Goal: Transaction & Acquisition: Purchase product/service

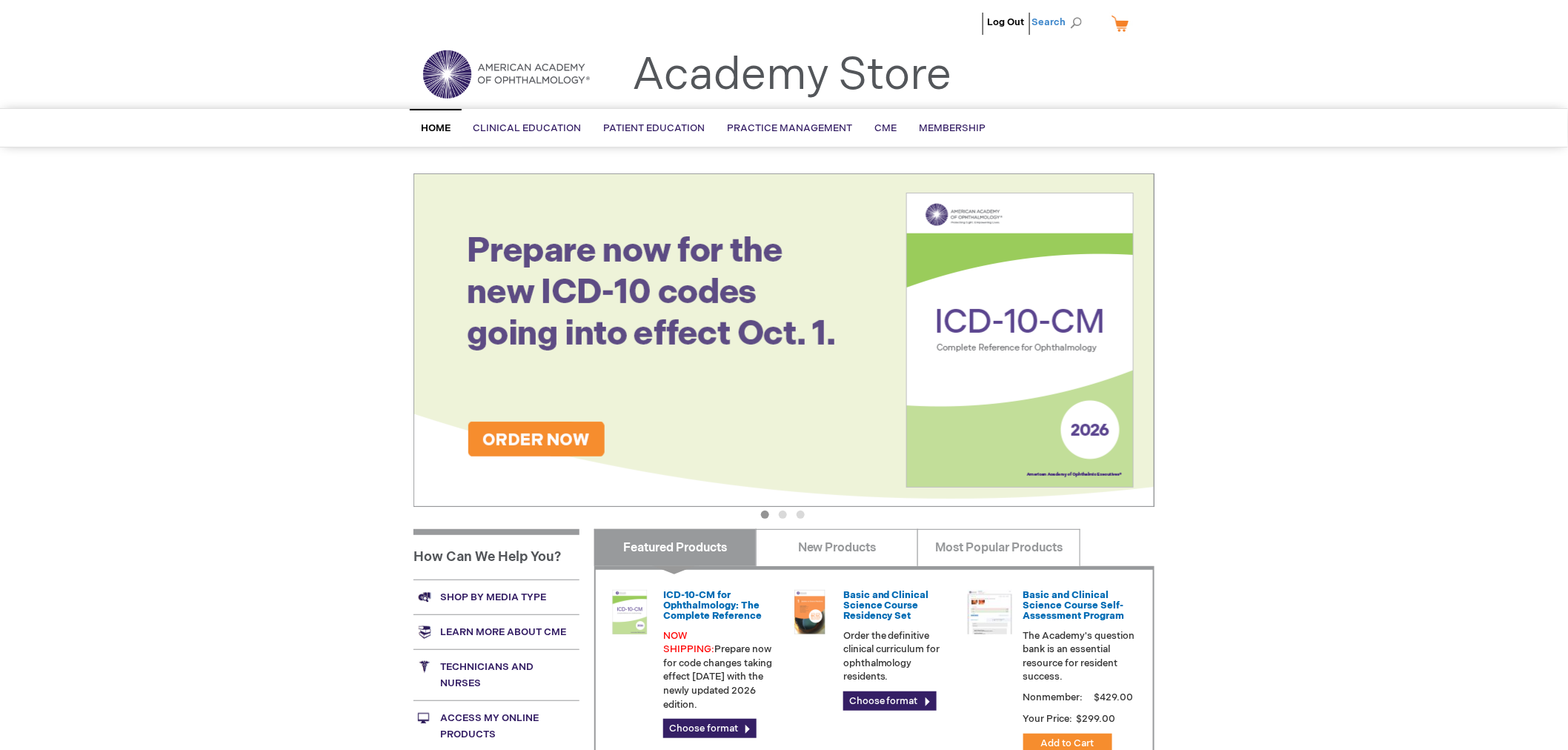
click at [1068, 23] on span "Search" at bounding box center [1060, 22] width 57 height 30
click at [1020, 19] on input "Search" at bounding box center [991, 22] width 154 height 23
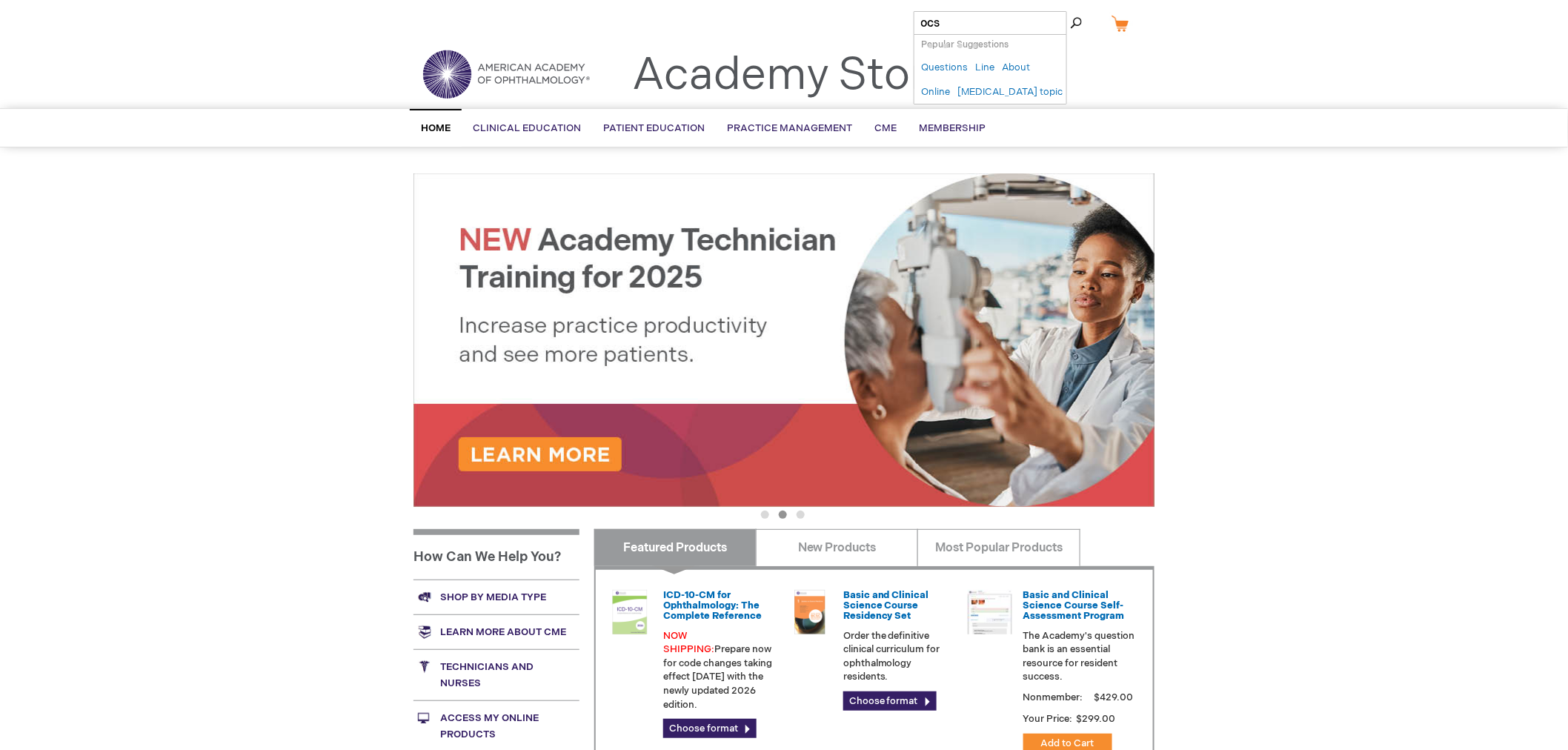
type input "ocs"
click at [1070, 11] on button "Search" at bounding box center [1075, 22] width 12 height 23
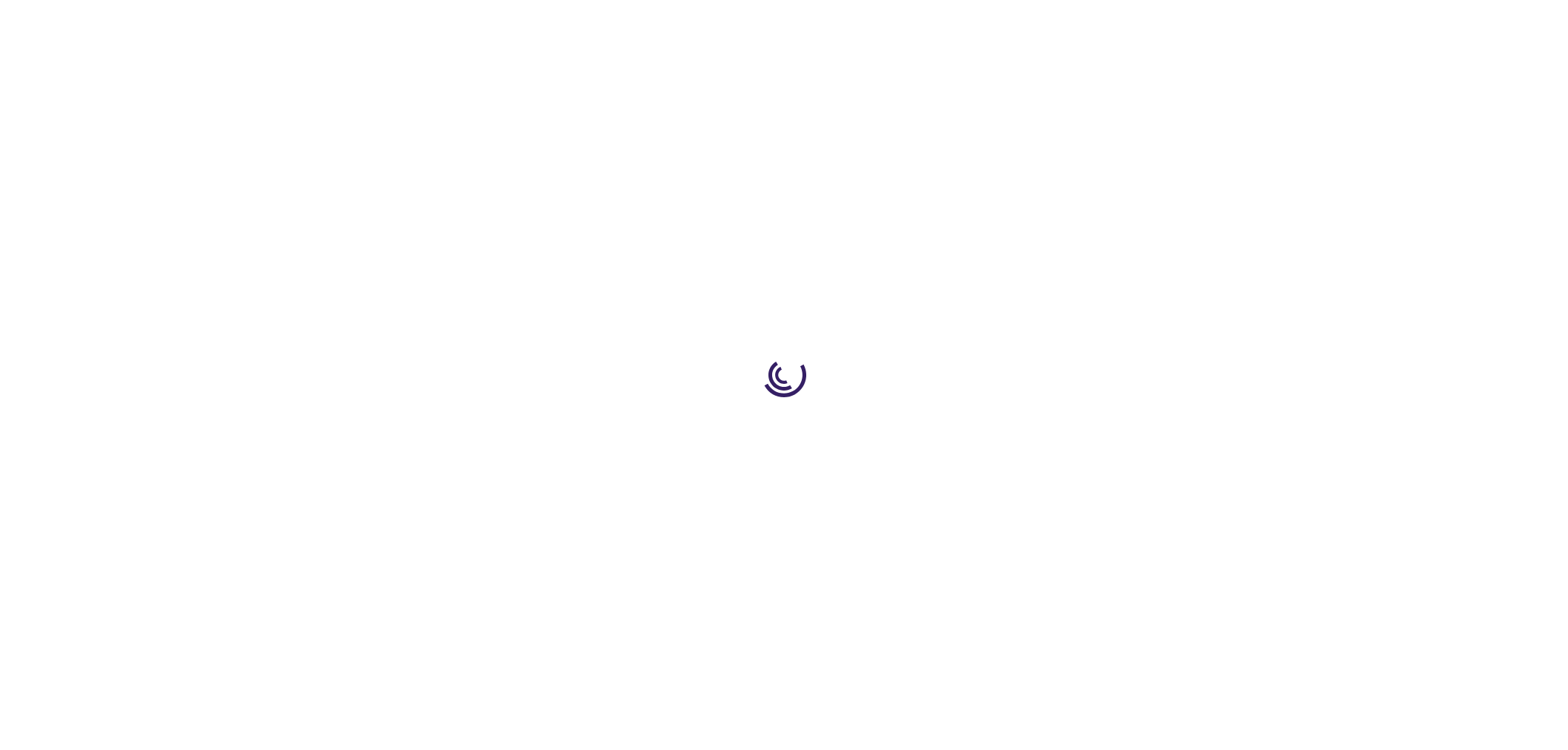
type input "1"
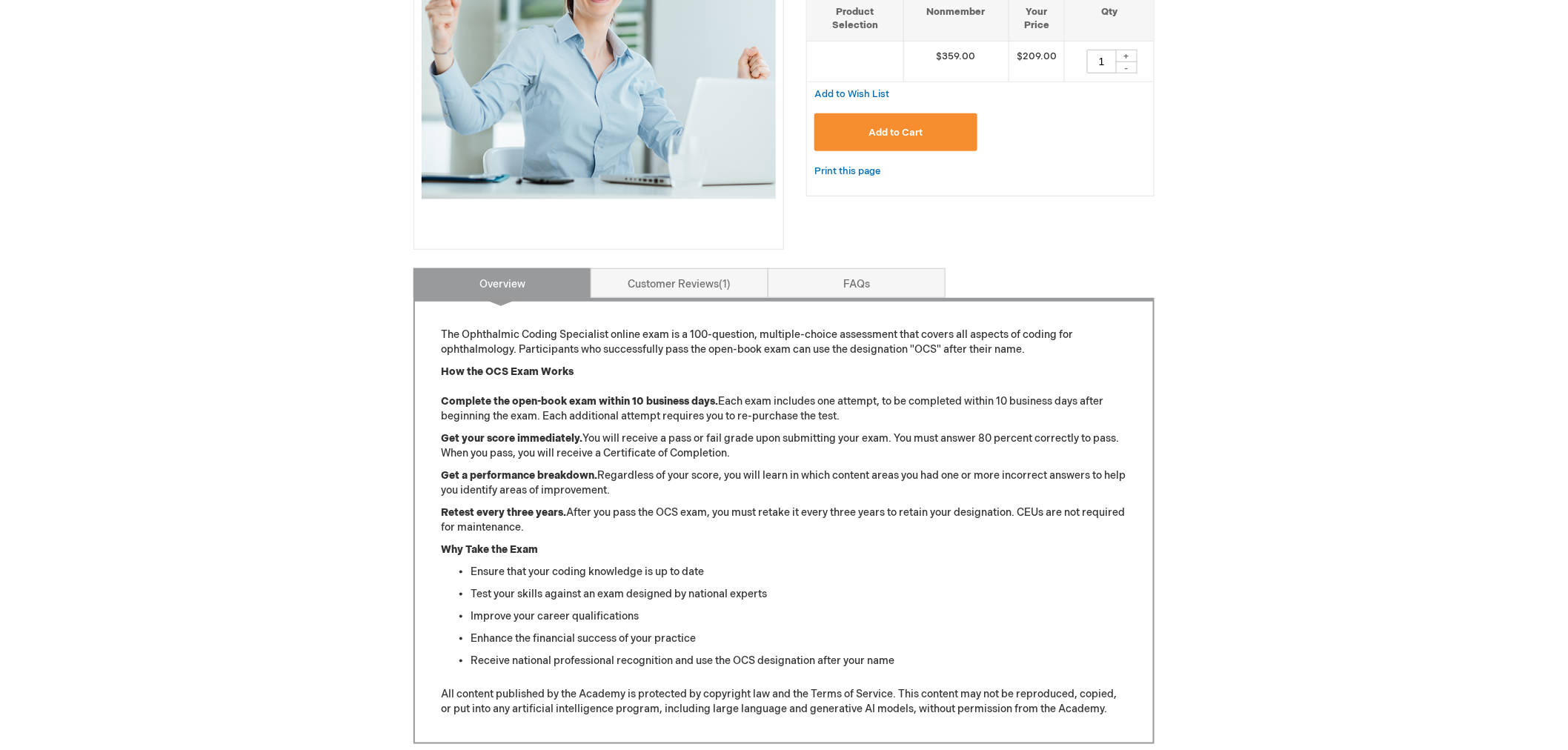
scroll to position [83, 0]
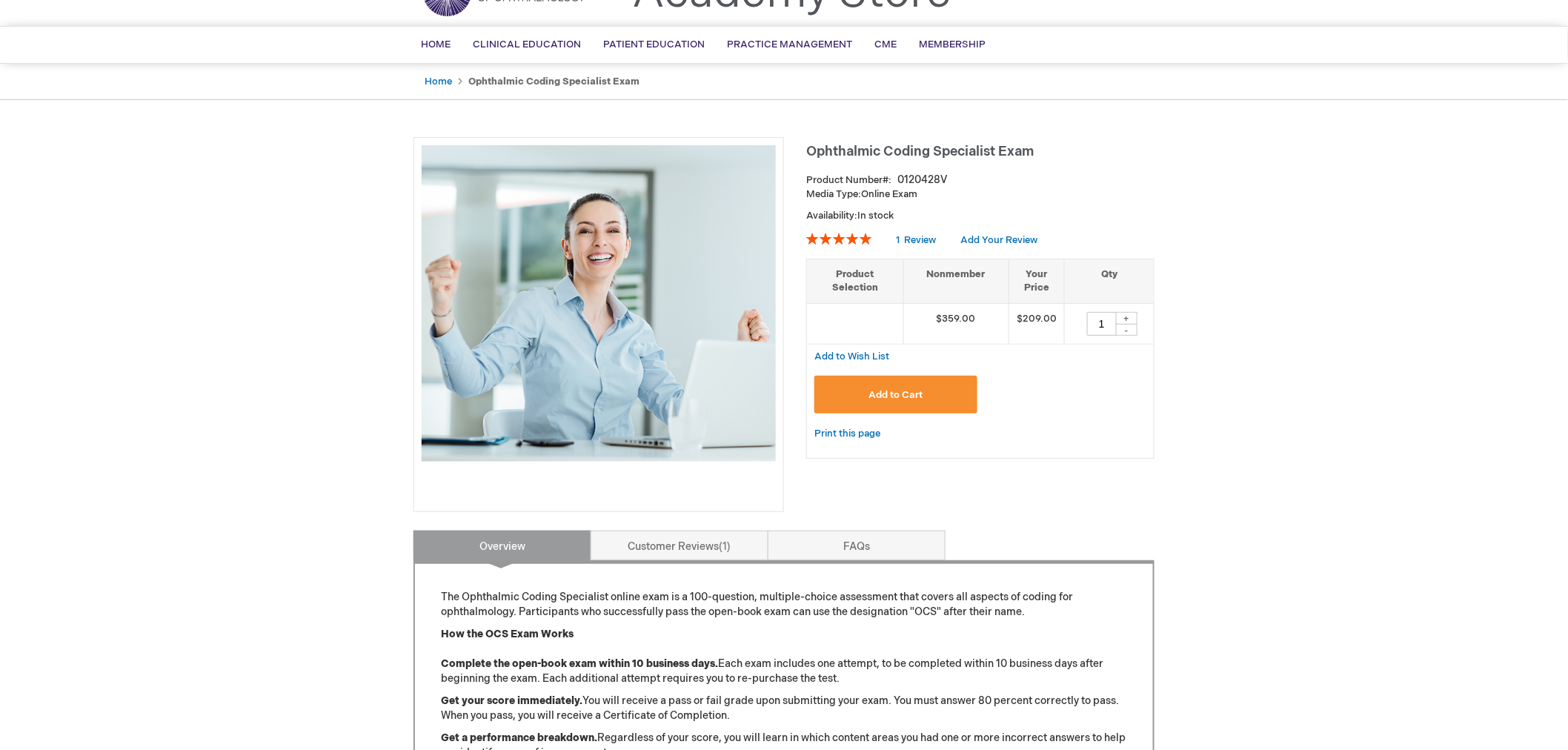
click at [965, 395] on button "Add to Cart" at bounding box center [895, 395] width 163 height 38
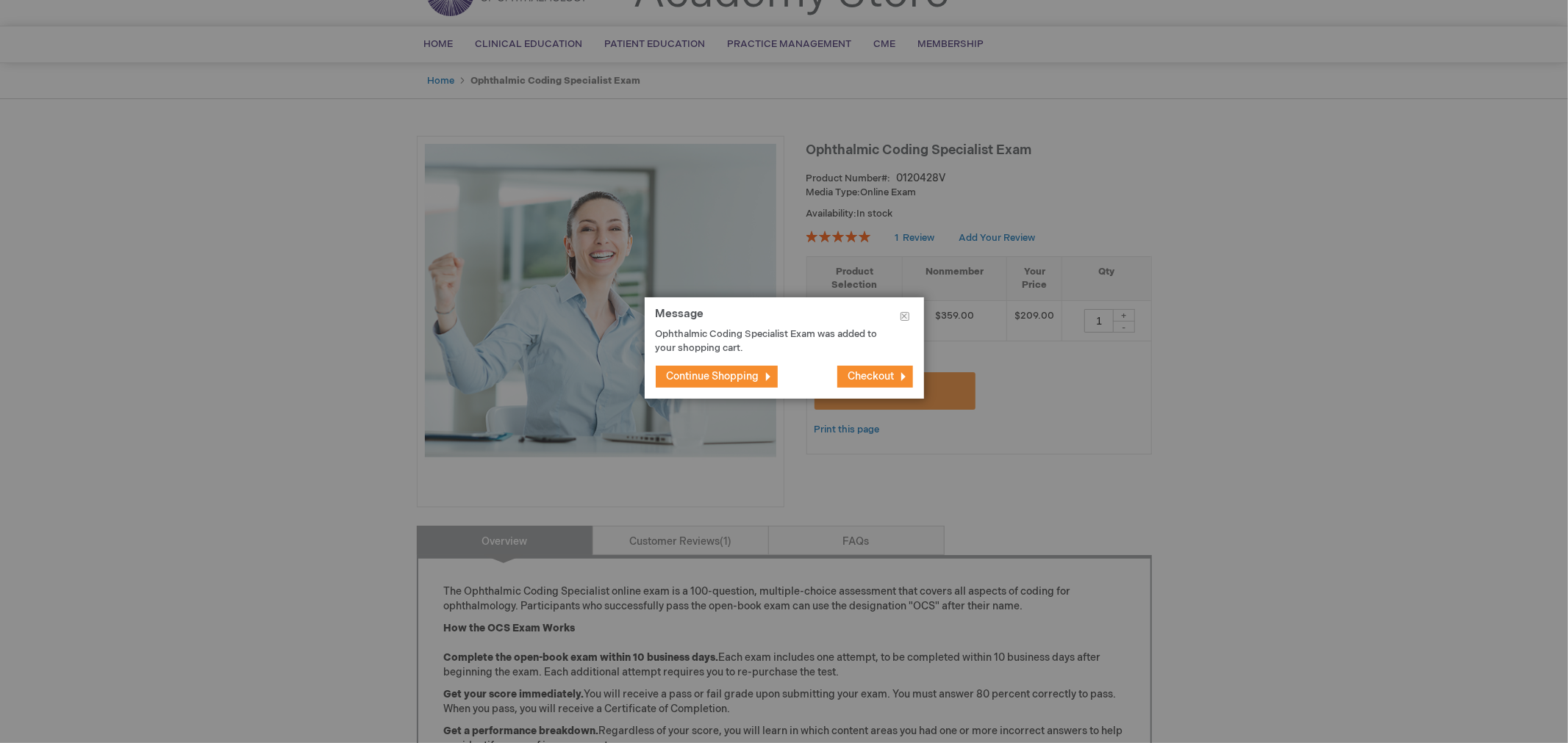
click at [704, 369] on button "Continue Shopping" at bounding box center [716, 377] width 122 height 22
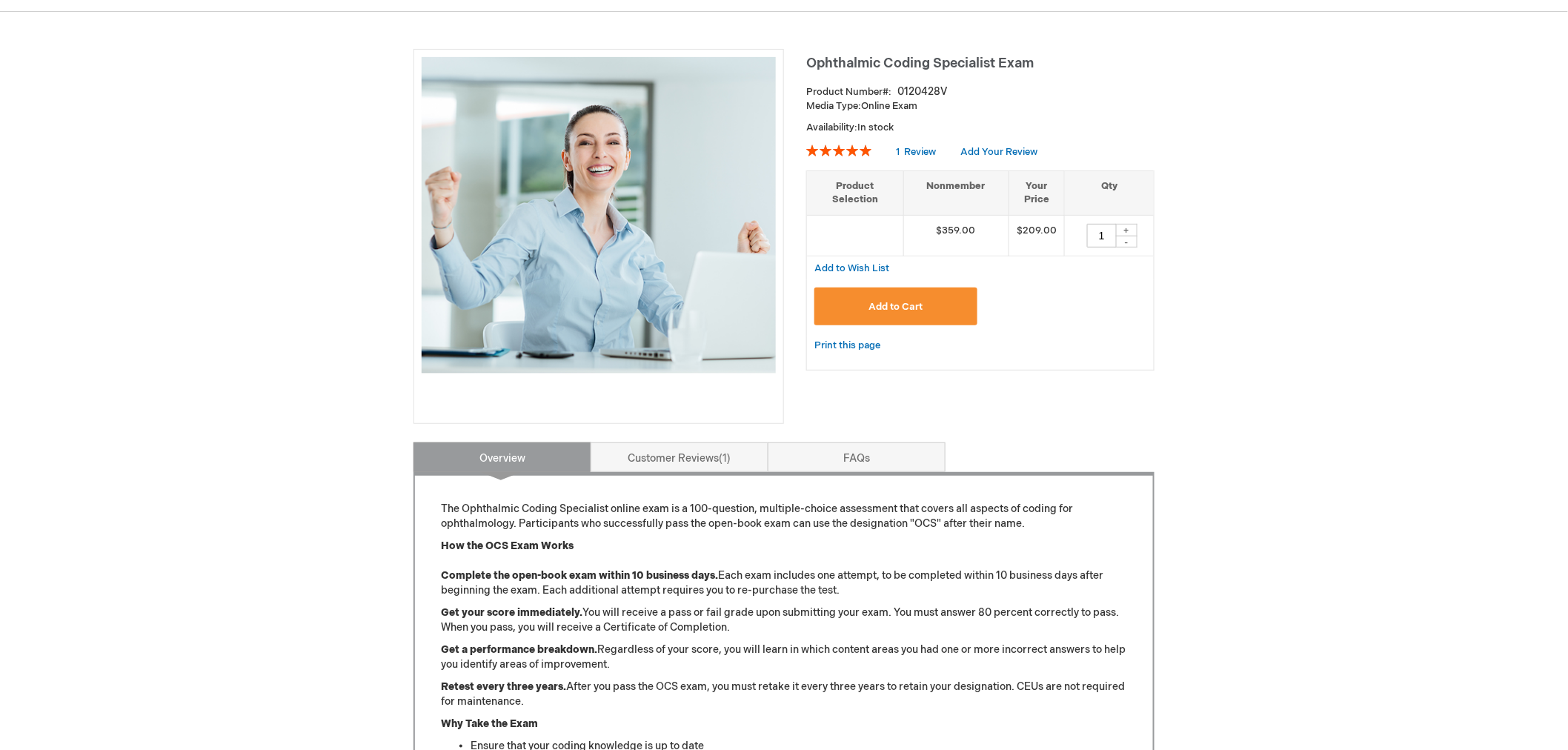
scroll to position [0, 0]
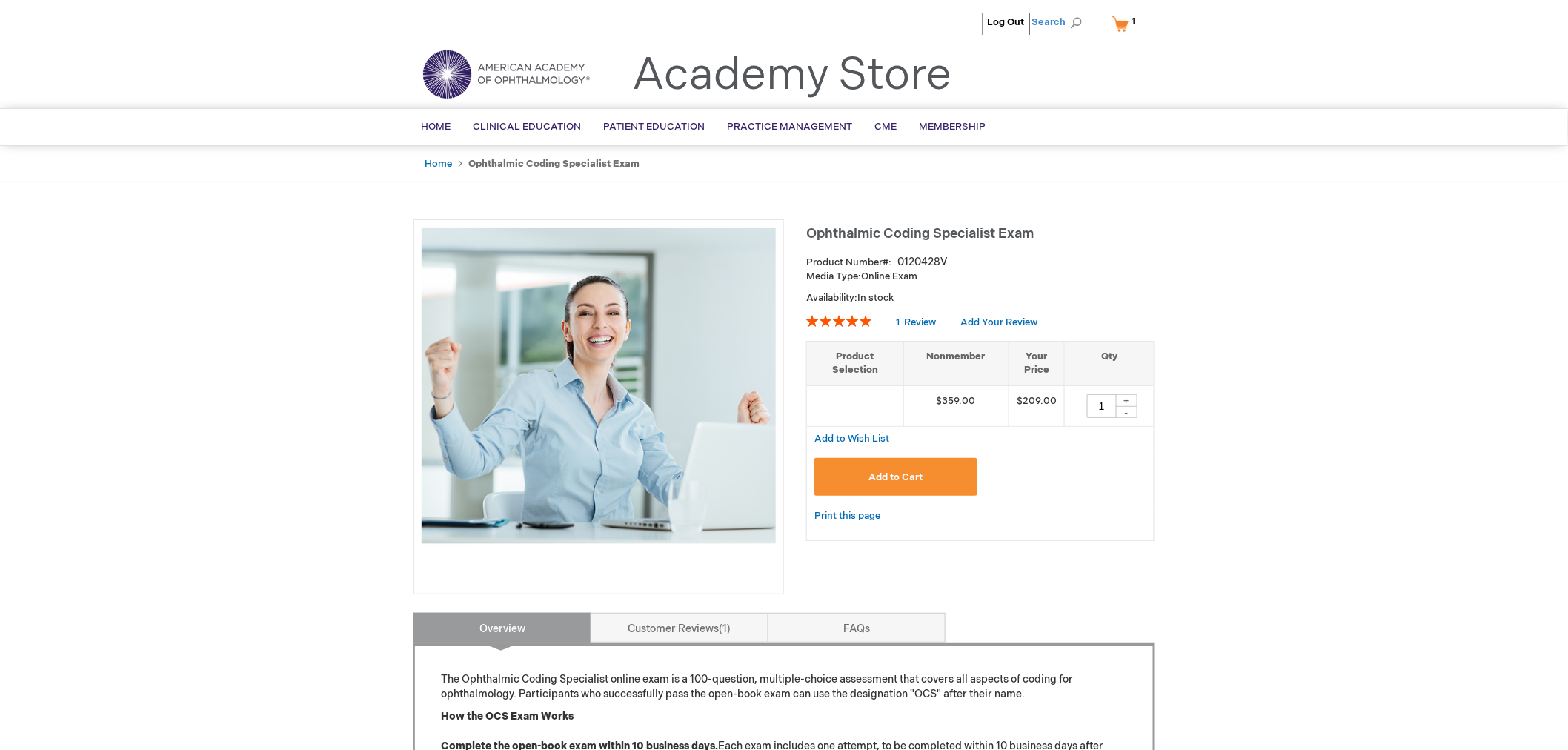
click at [1074, 19] on span "Search" at bounding box center [1060, 22] width 57 height 30
click at [986, 26] on input "Search" at bounding box center [991, 22] width 154 height 23
type input "ophthalmic coding"
click at [1070, 11] on button "Search" at bounding box center [1075, 22] width 12 height 23
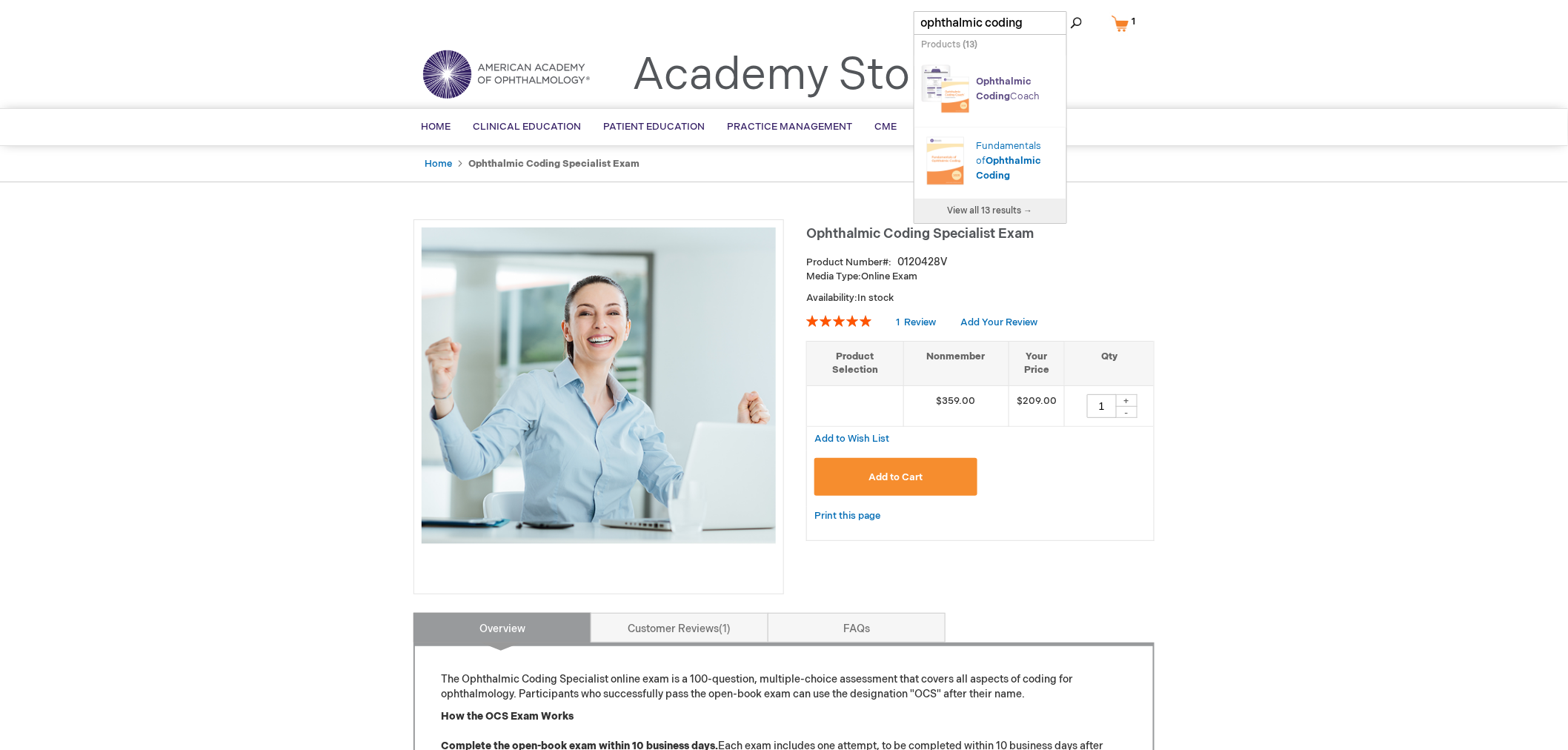
click at [1002, 96] on span "Coding" at bounding box center [994, 96] width 34 height 12
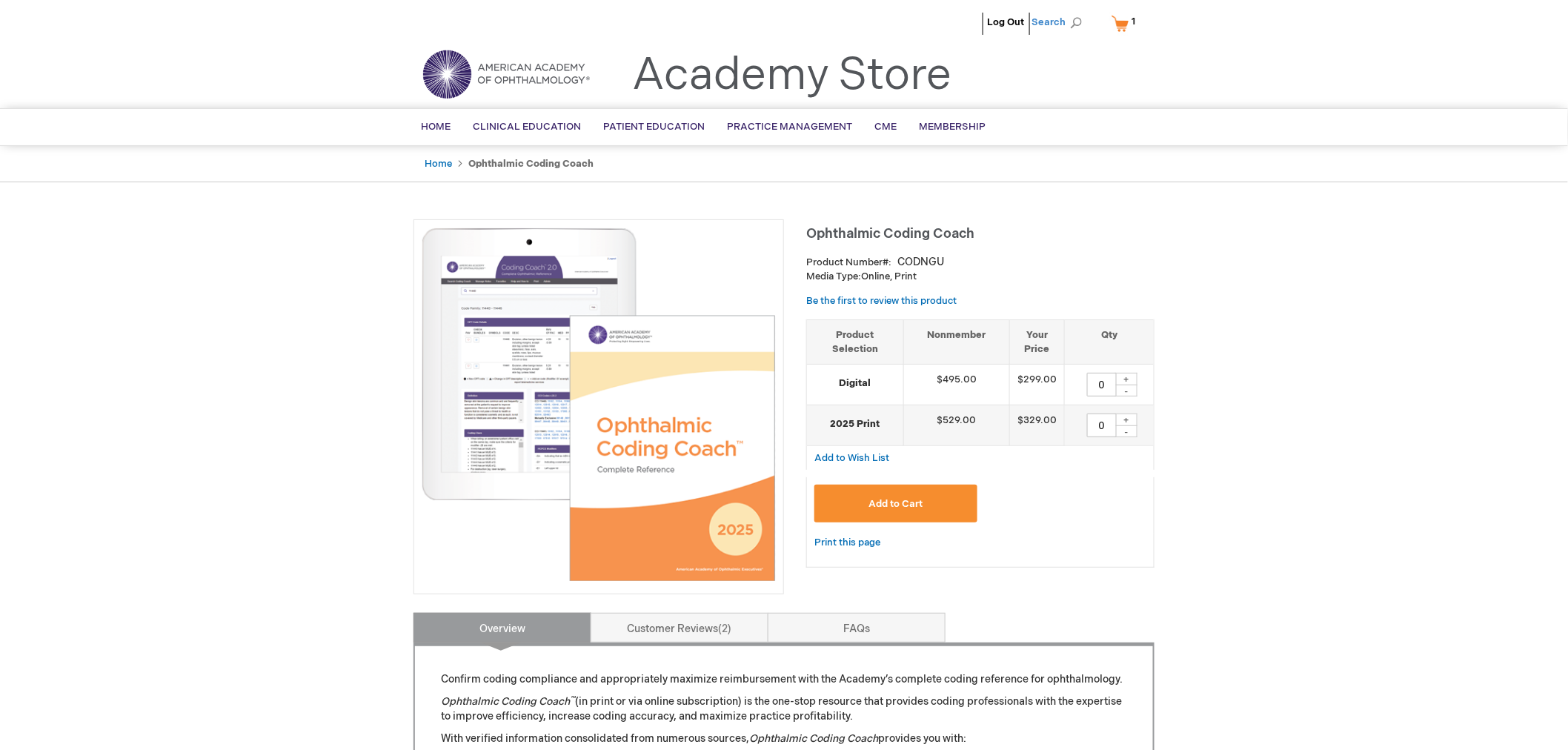
click at [1065, 20] on span "Search" at bounding box center [1060, 22] width 57 height 30
click at [1007, 23] on input "Search" at bounding box center [991, 22] width 154 height 23
type input "coding"
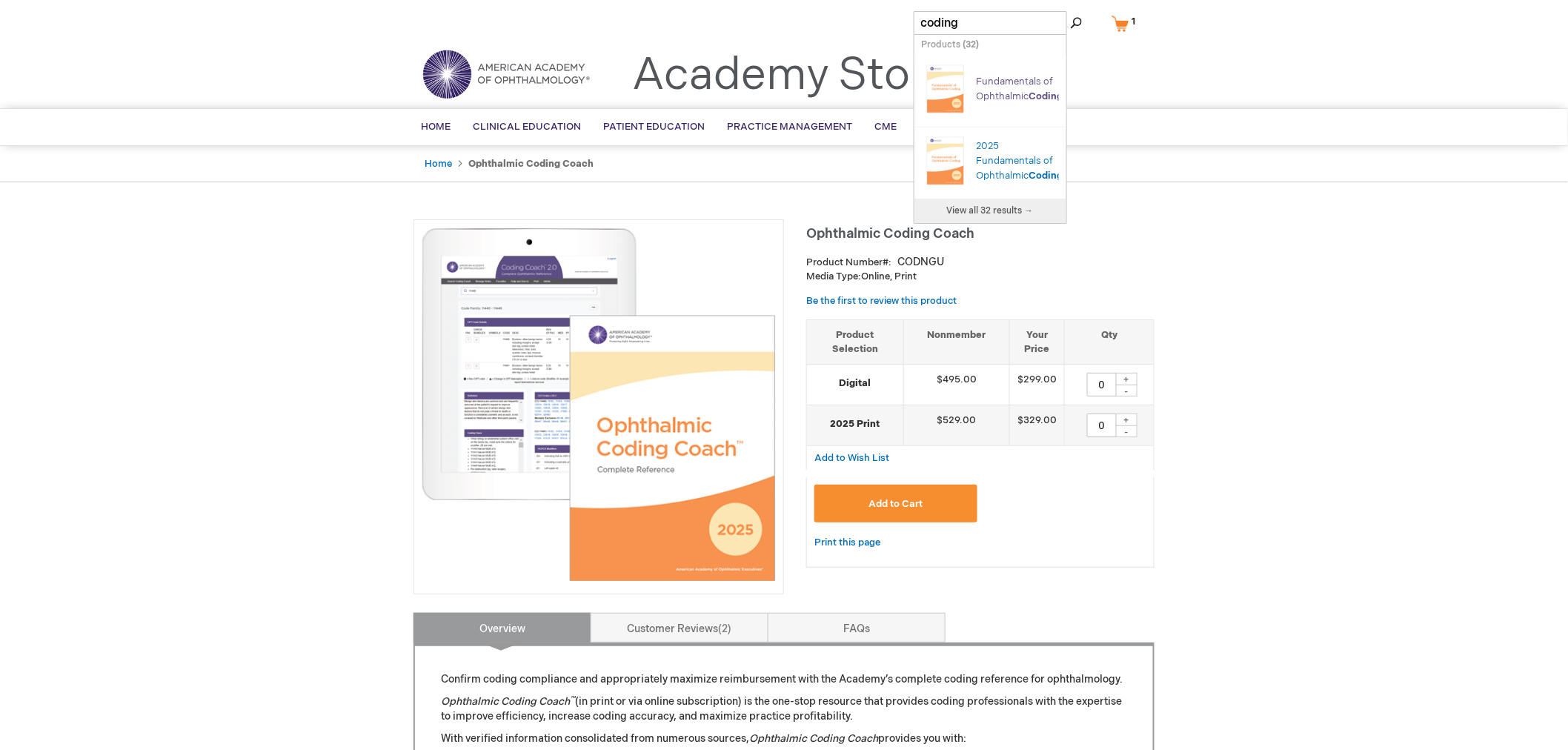
click at [995, 83] on link "Fundamentals of Ophthalmic Coding" at bounding box center [1020, 89] width 86 height 27
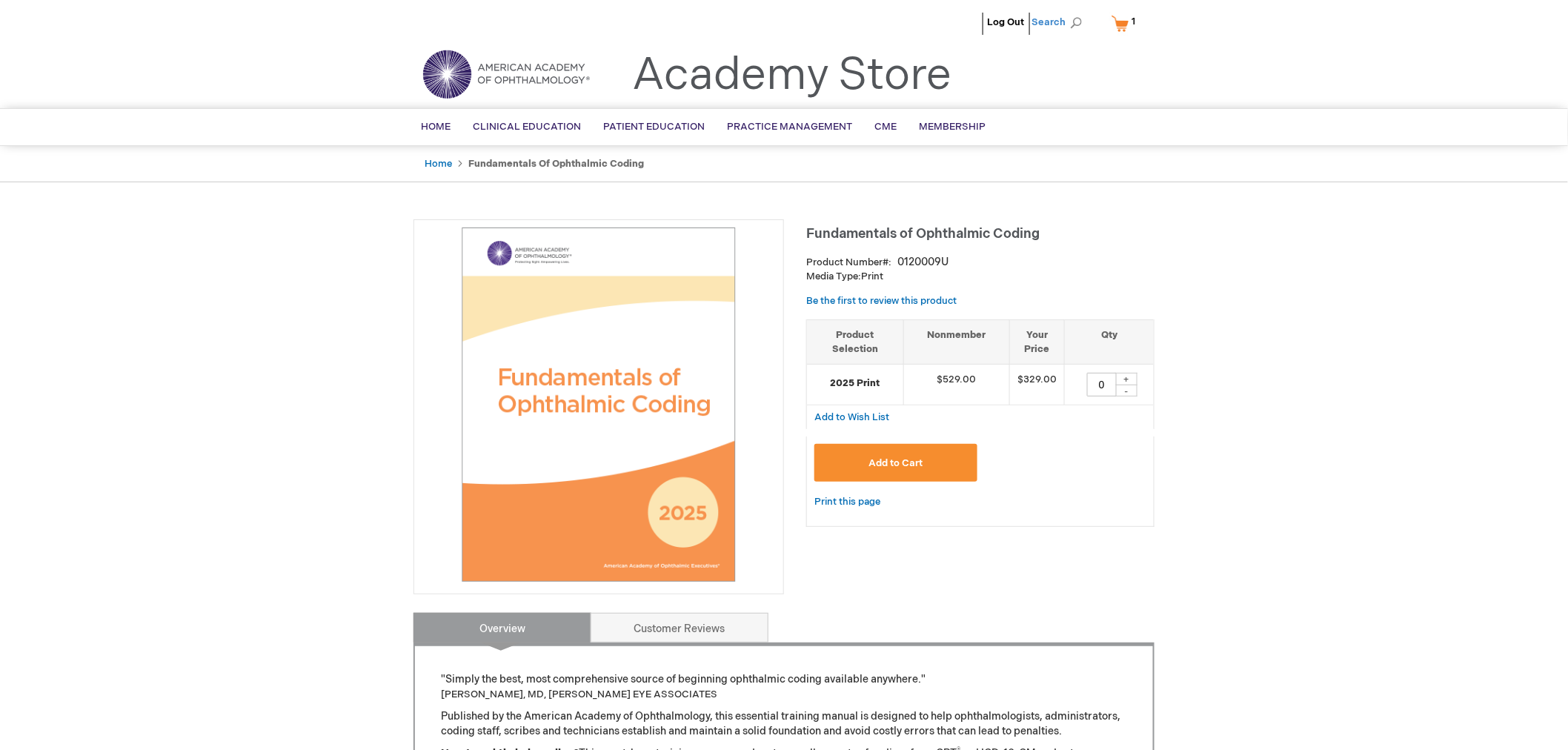
click at [1075, 24] on span "Search" at bounding box center [1060, 22] width 57 height 30
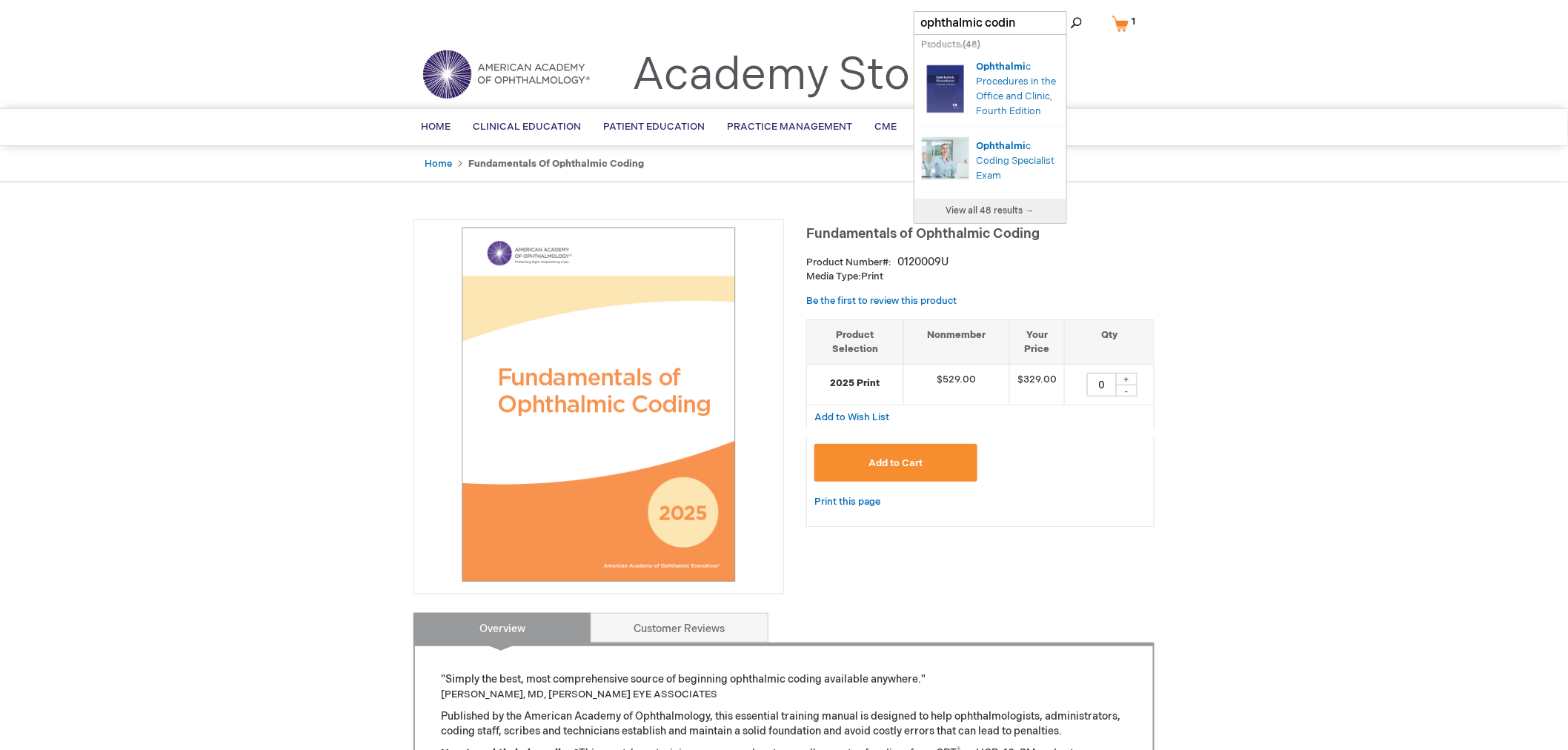
type input "ophthalmic coding"
click at [1008, 160] on span "Ophthalmic" at bounding box center [1014, 160] width 56 height 12
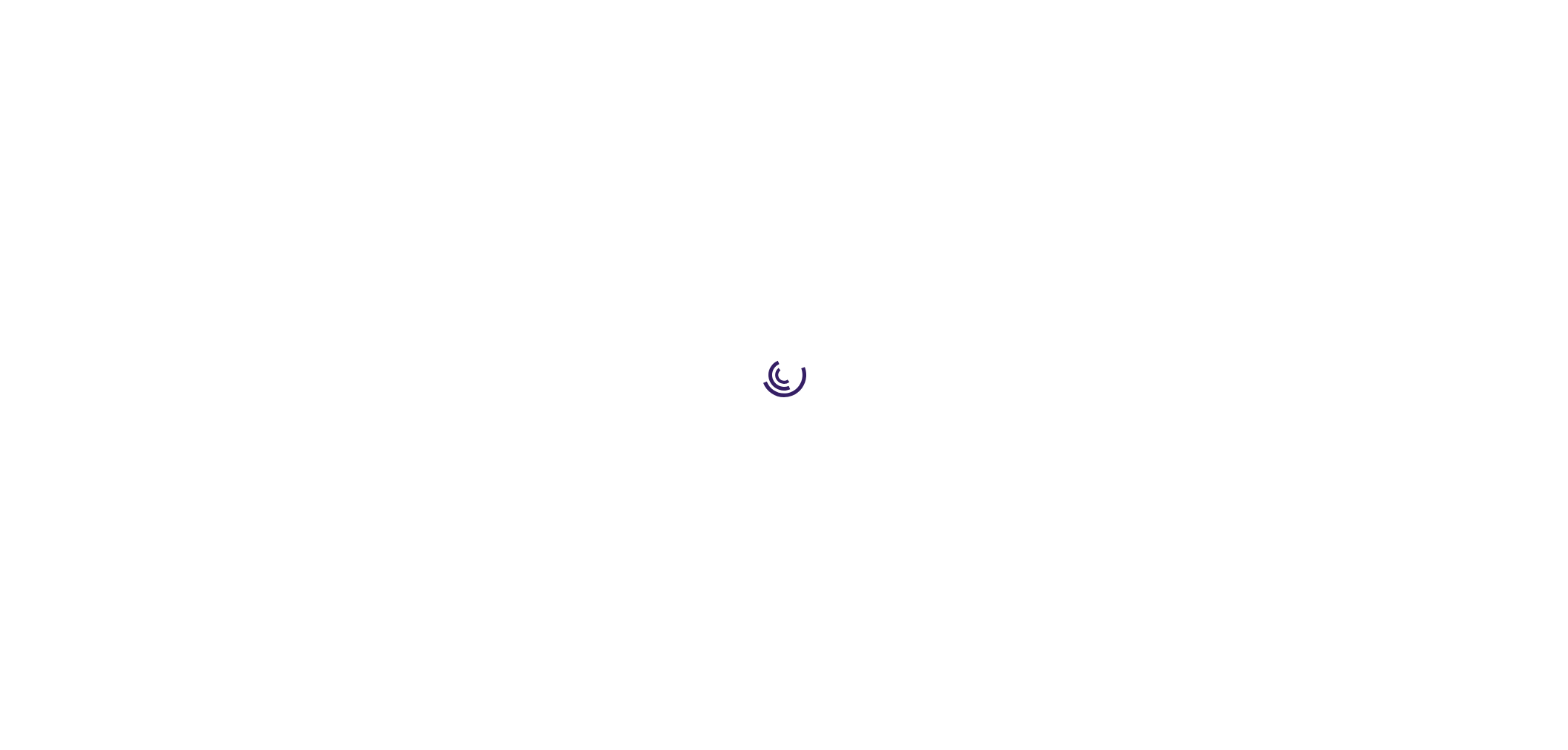
type input "0"
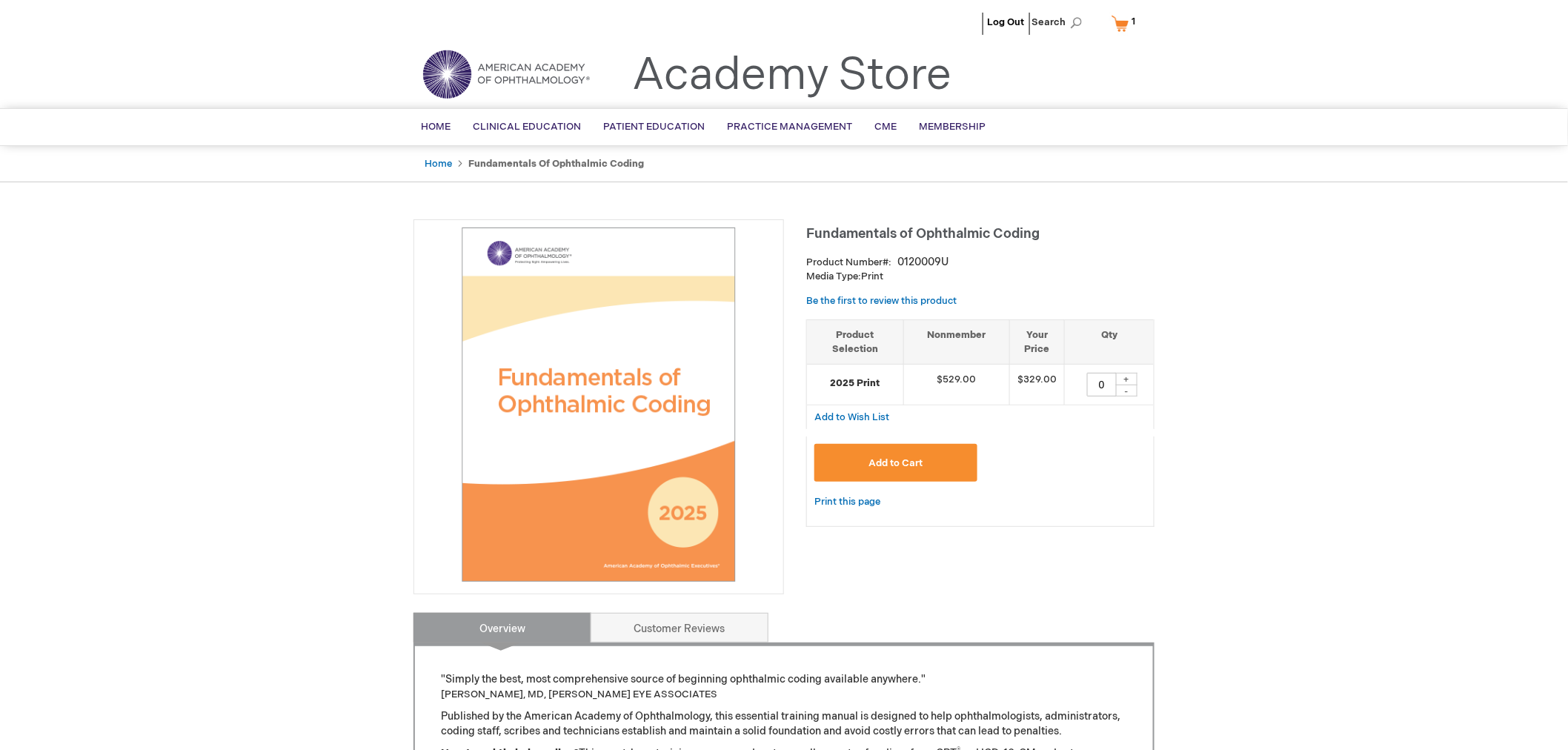
click at [1125, 19] on link "My Cart 1 1 items" at bounding box center [1127, 23] width 36 height 26
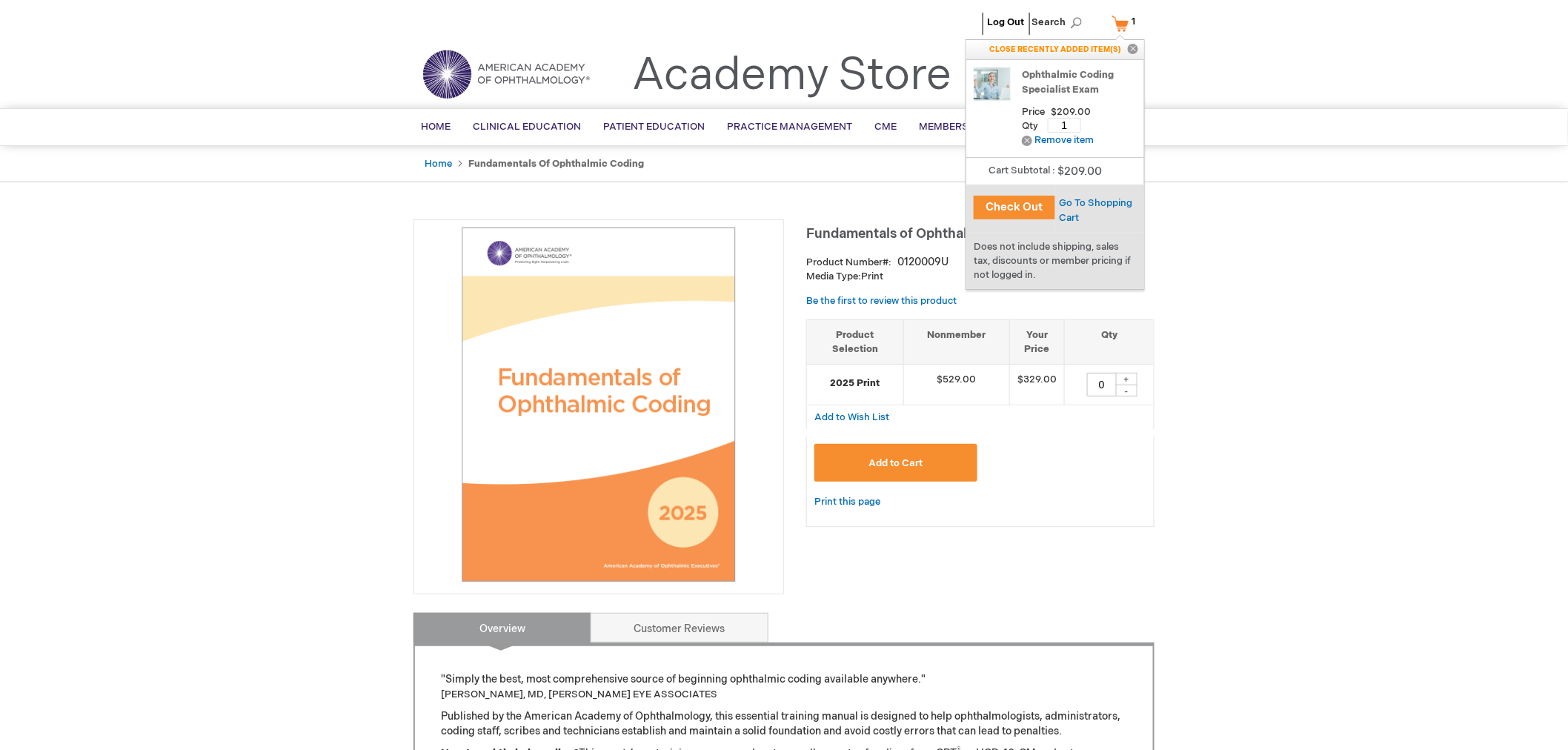
click at [1019, 210] on button "Check Out" at bounding box center [1014, 208] width 82 height 23
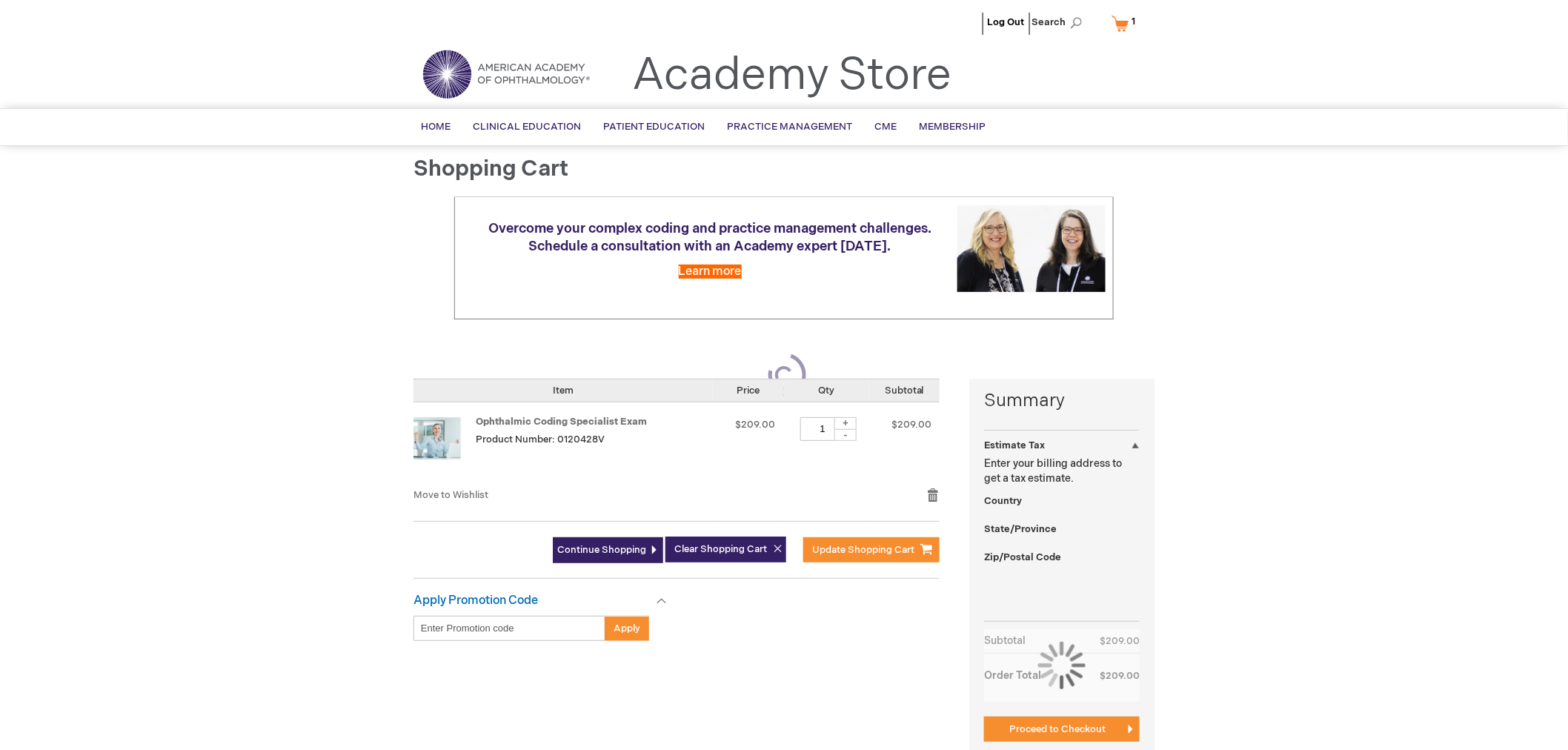
select select "US"
select select "19"
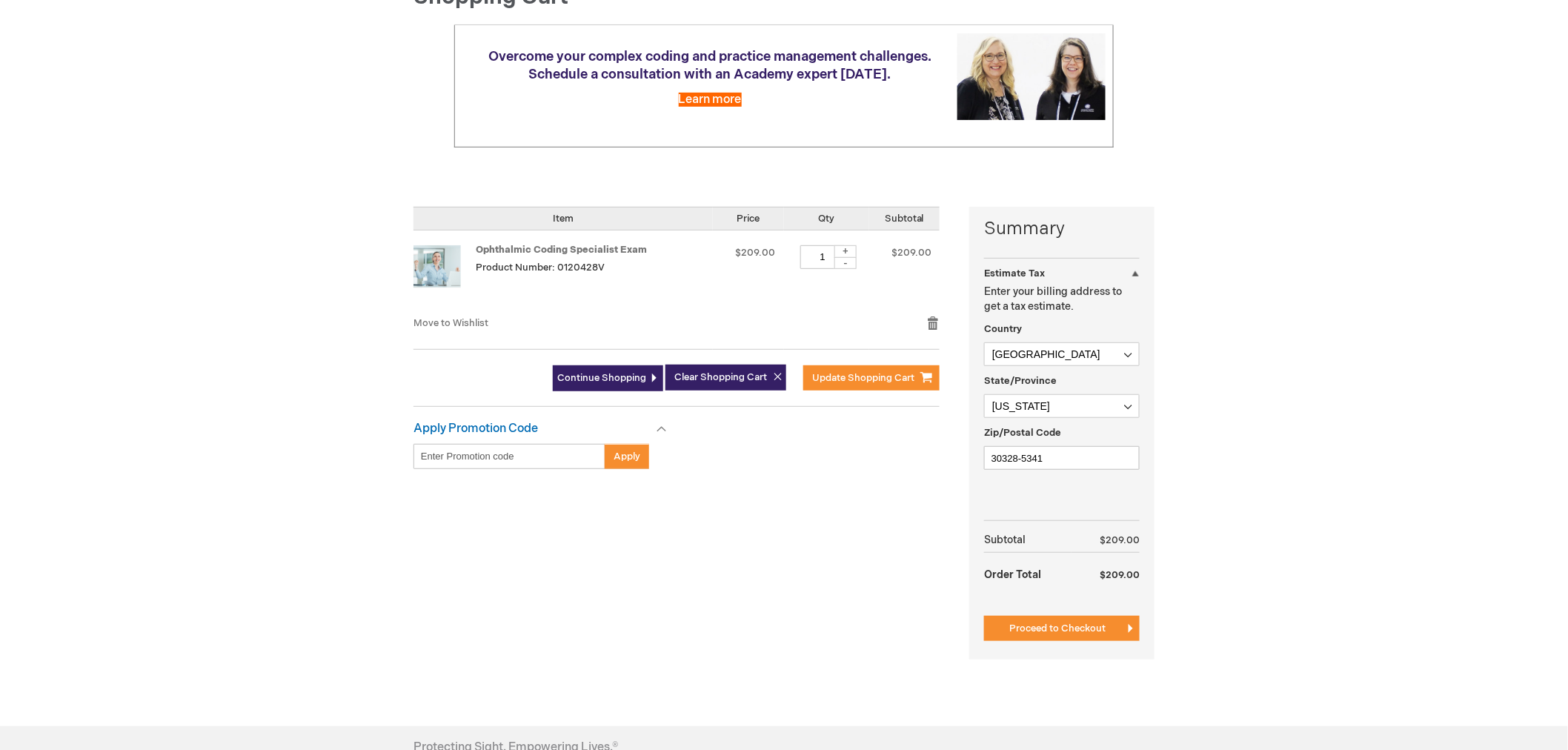
scroll to position [247, 0]
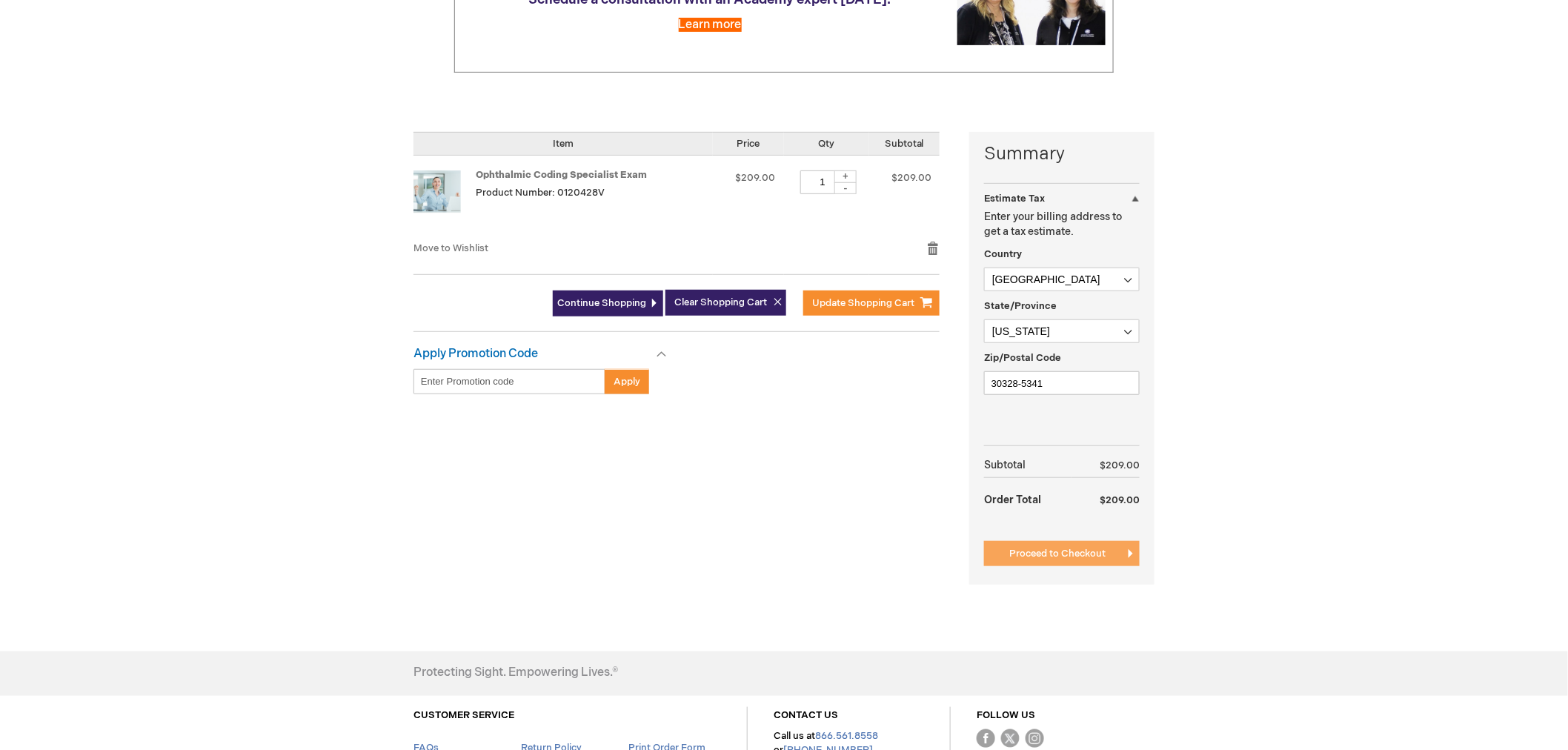
click at [1028, 565] on button "Proceed to Checkout" at bounding box center [1062, 554] width 156 height 25
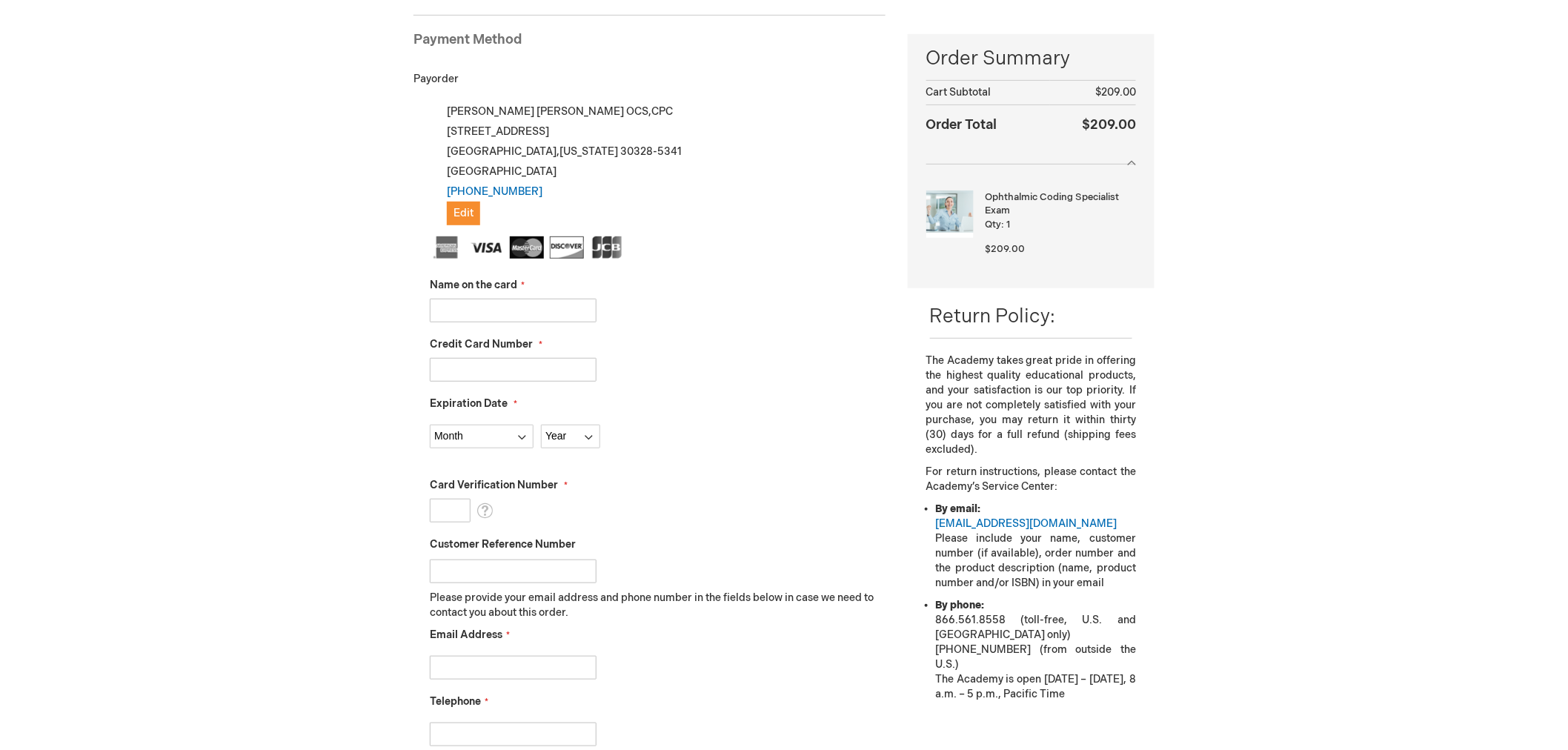
click at [554, 306] on input "Name on the card" at bounding box center [512, 310] width 166 height 23
type input "Pam Wetmore"
click at [512, 370] on input "Credit Card Number" at bounding box center [512, 370] width 166 height 23
type input "4118031369931494"
select select "12"
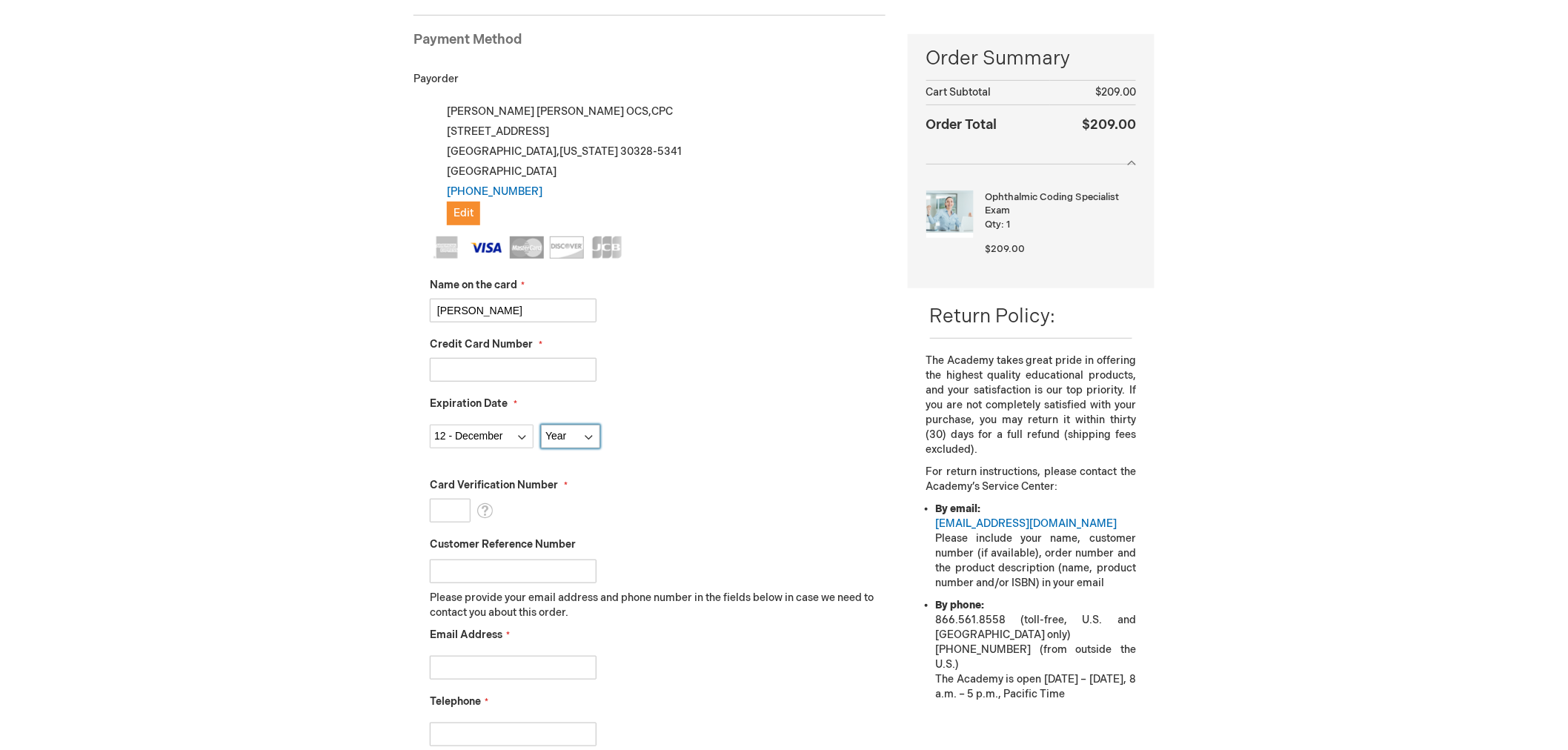
select select "2029"
type input "026"
click at [517, 425] on select "Month 01 - January 02 - February 03 - March 04 - April 05 - May 06 - June 07 - …" at bounding box center [481, 436] width 103 height 23
select select "1"
click at [430, 424] on select "Month 01 - January 02 - February 03 - March 04 - April 05 - May 06 - June 07 - …" at bounding box center [481, 436] width 103 height 23
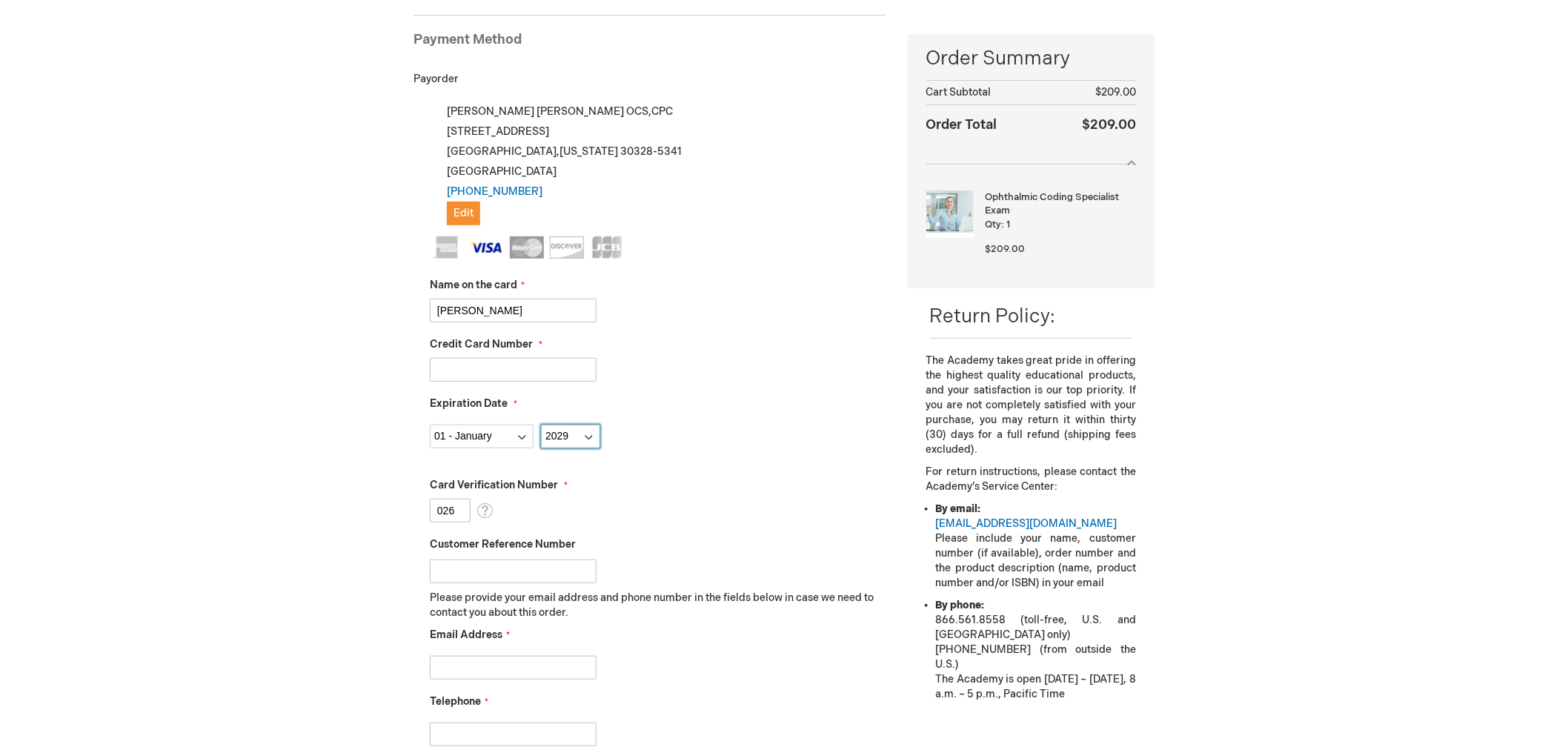
click at [572, 433] on select "Year 2025 2026 2027 2028 2029 2030 2031 2032 2033 2034 2035" at bounding box center [571, 436] width 59 height 23
select select "2028"
click at [541, 424] on select "Year 2025 2026 2027 2028 2029 2030 2031 2032 2033 2034 2035" at bounding box center [571, 436] width 59 height 23
drag, startPoint x: 453, startPoint y: 510, endPoint x: 390, endPoint y: 513, distance: 63.1
click at [390, 512] on div "Log Out Search My Cart 1 1 items CLOSE RECENTLY ADDED ITEM(S) Close Recently ad…" at bounding box center [784, 535] width 1568 height 1478
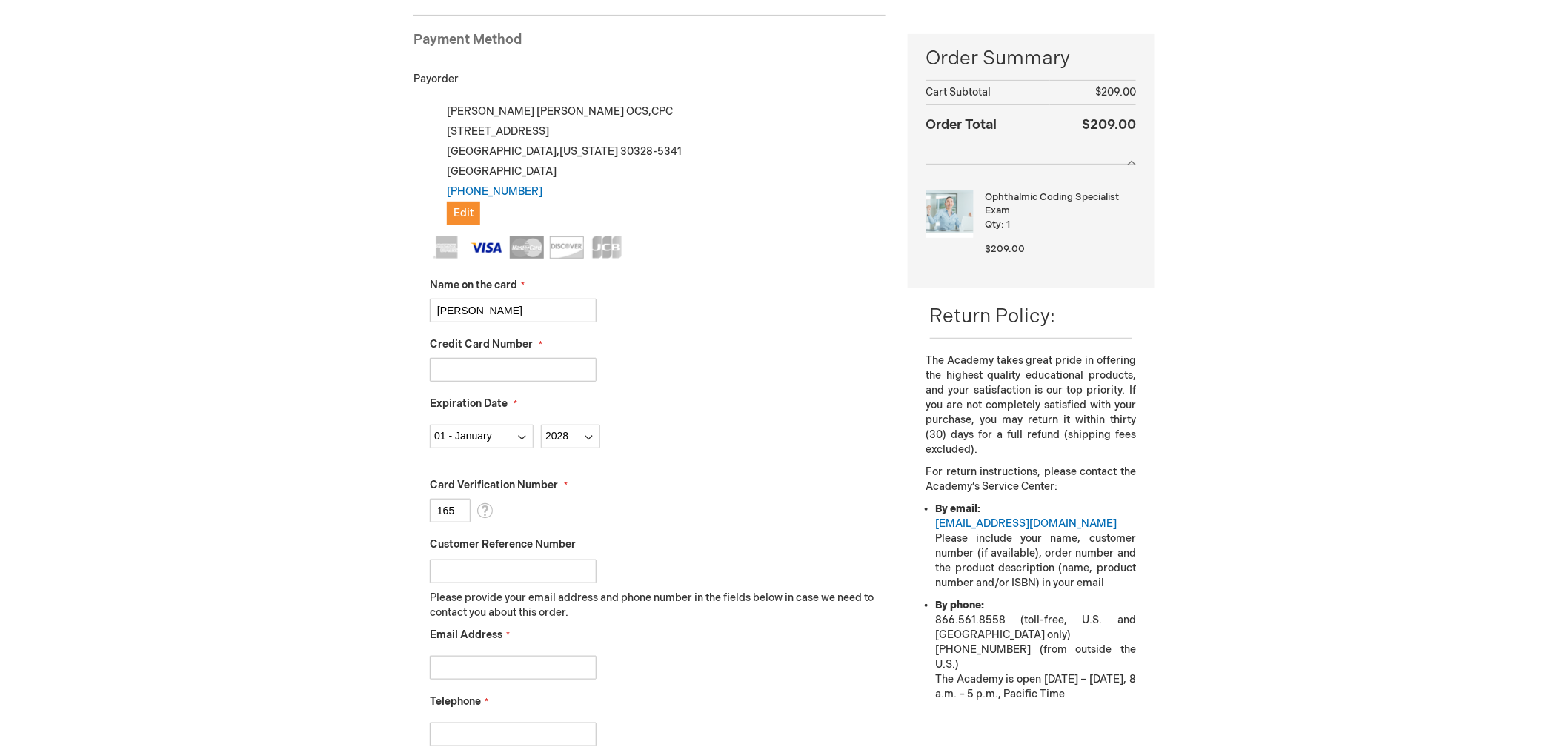
type input "165"
click at [754, 403] on div "Expiration Date Month 01 - January 02 - February 03 - March 04 - April 05 - May…" at bounding box center [657, 423] width 456 height 52
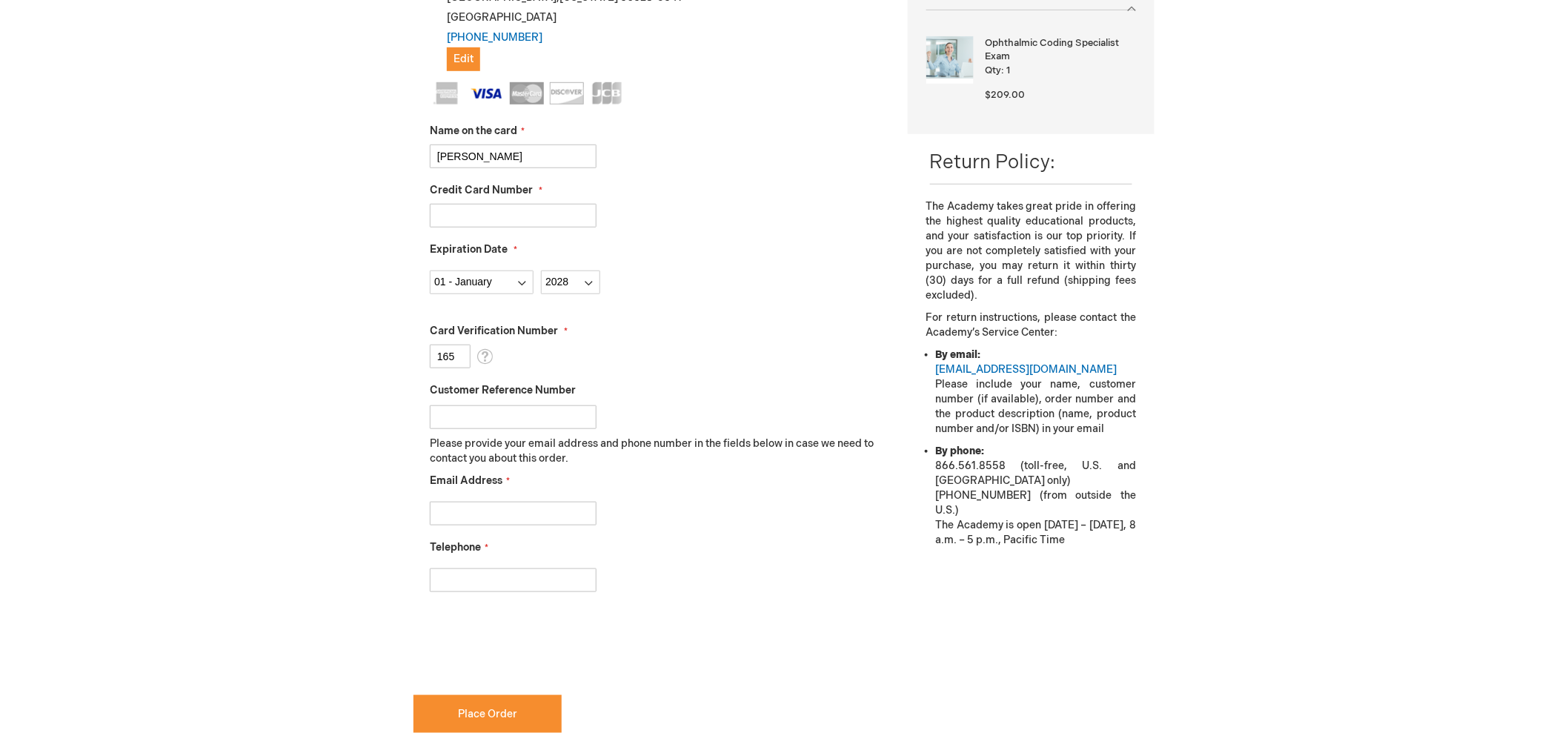
scroll to position [368, 0]
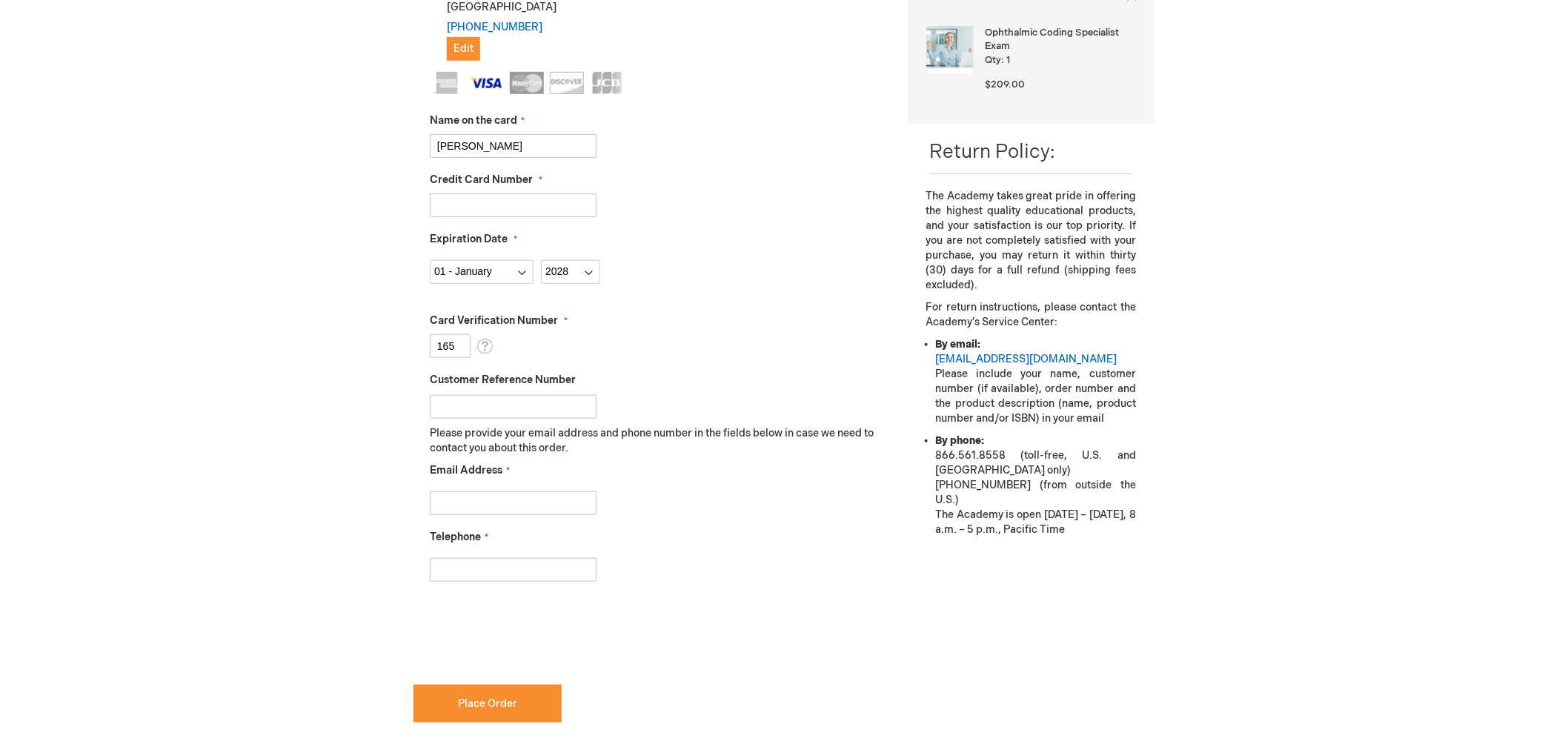
click at [550, 412] on input "Customer Reference Number" at bounding box center [512, 406] width 166 height 23
type input "TashaSturdivant"
click at [559, 502] on input "Email Address" at bounding box center [512, 504] width 166 height 23
click at [459, 497] on input "Email Address" at bounding box center [512, 504] width 166 height 23
click at [521, 501] on input "tsturdivant@thom,aseye.com" at bounding box center [512, 504] width 166 height 23
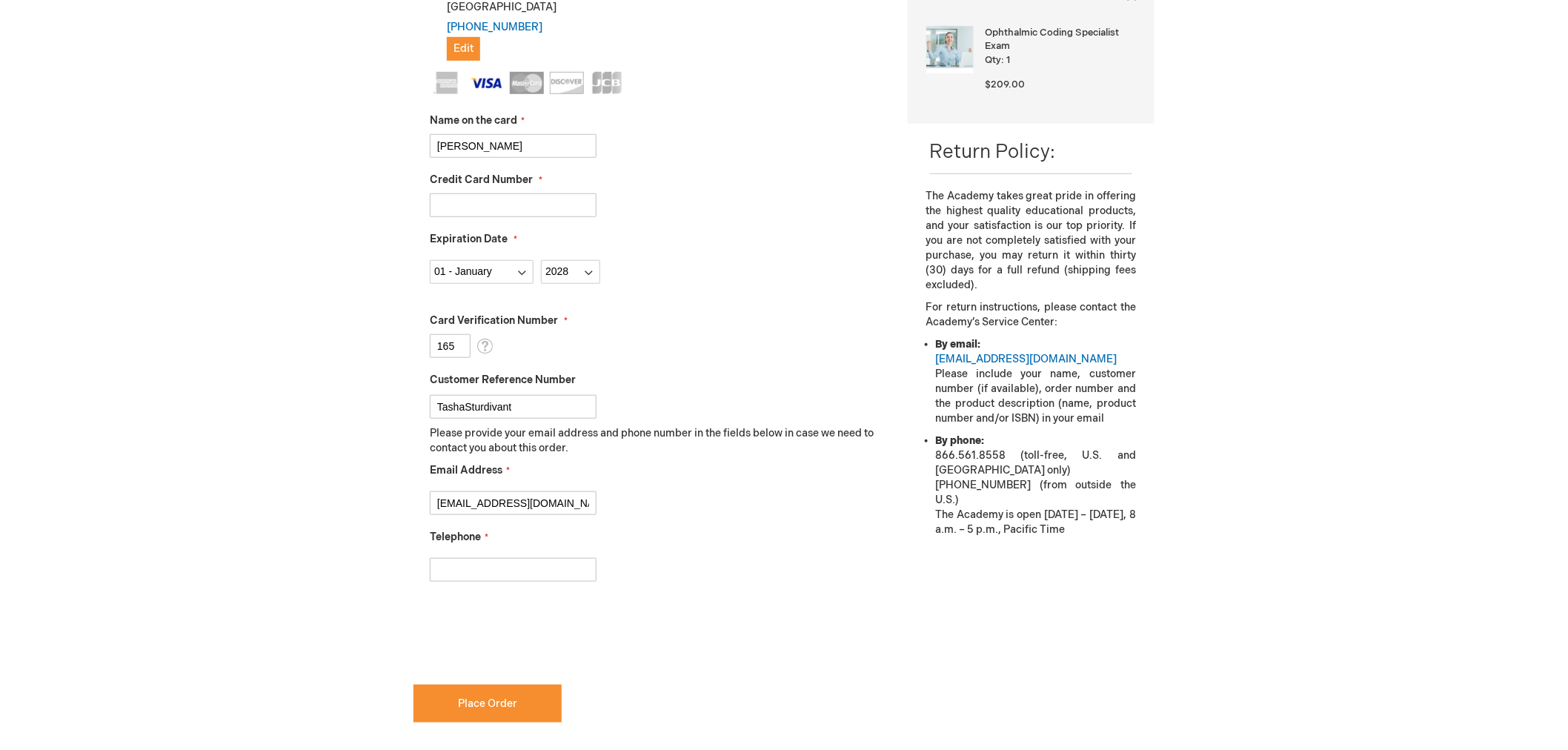
type input "tsturdivant@thomaseye.com"
click at [477, 567] on input "Telephone" at bounding box center [512, 570] width 166 height 23
type input "4702723801"
checkbox input "true"
click at [476, 698] on span "Place Order" at bounding box center [487, 704] width 59 height 13
